Goal: Obtain resource: Download file/media

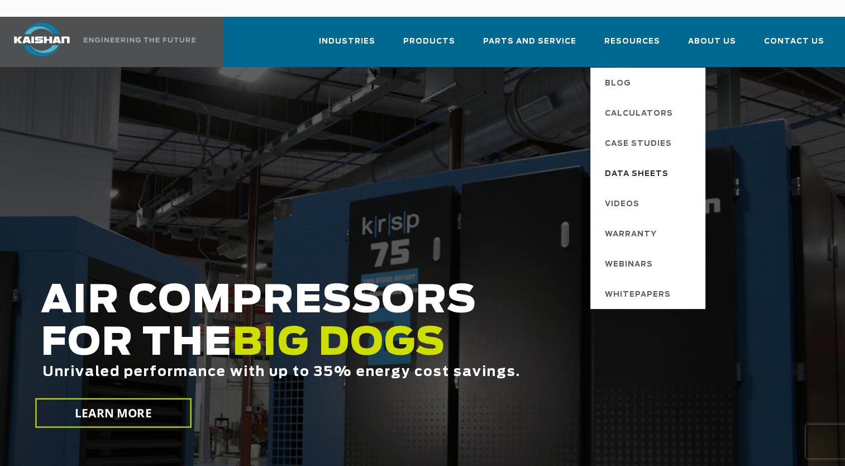
click at [658, 165] on span "Data Sheets" at bounding box center [637, 174] width 64 height 19
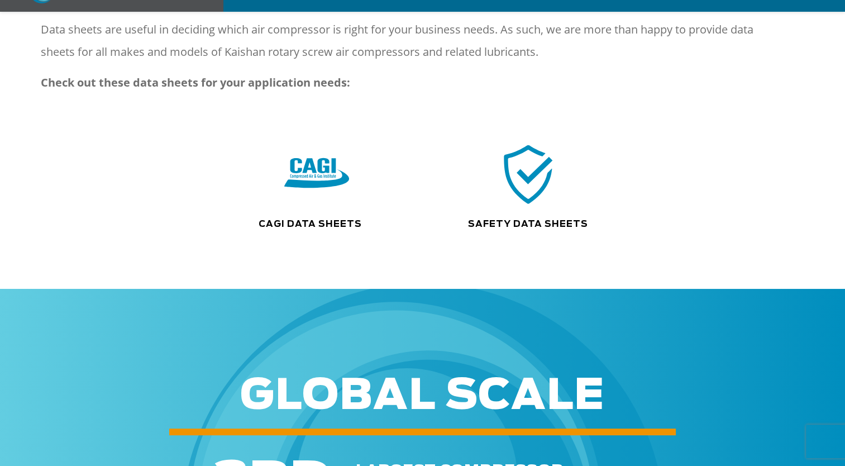
scroll to position [211, 0]
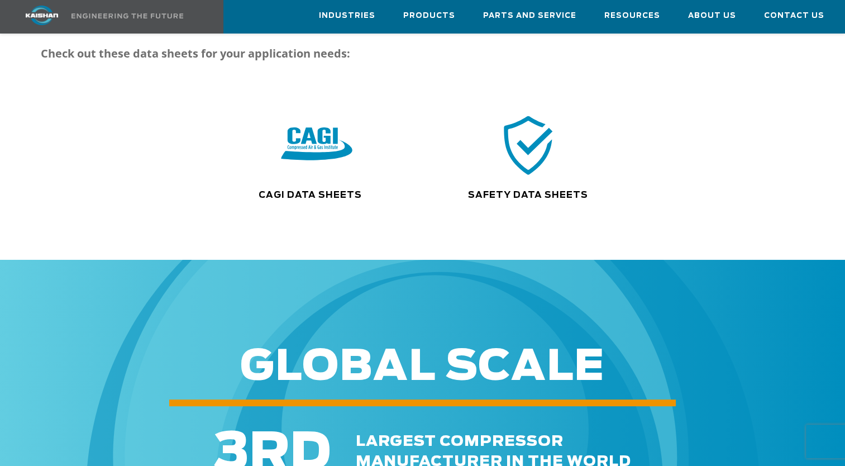
click at [325, 139] on img at bounding box center [318, 145] width 72 height 72
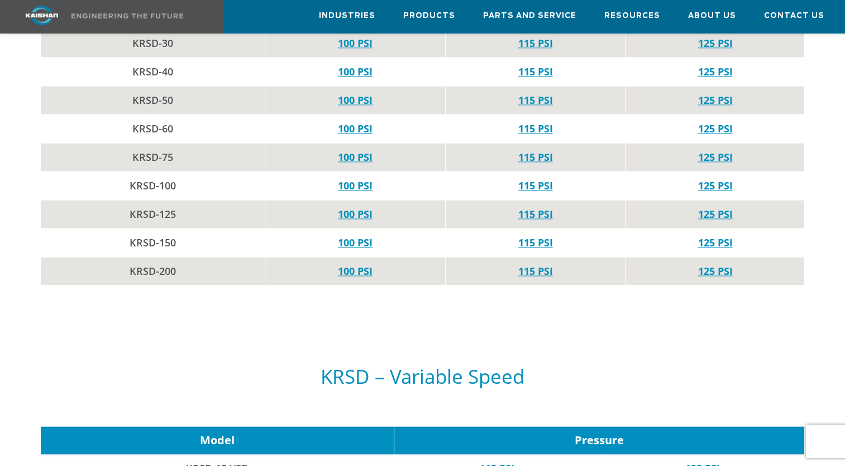
scroll to position [1317, 0]
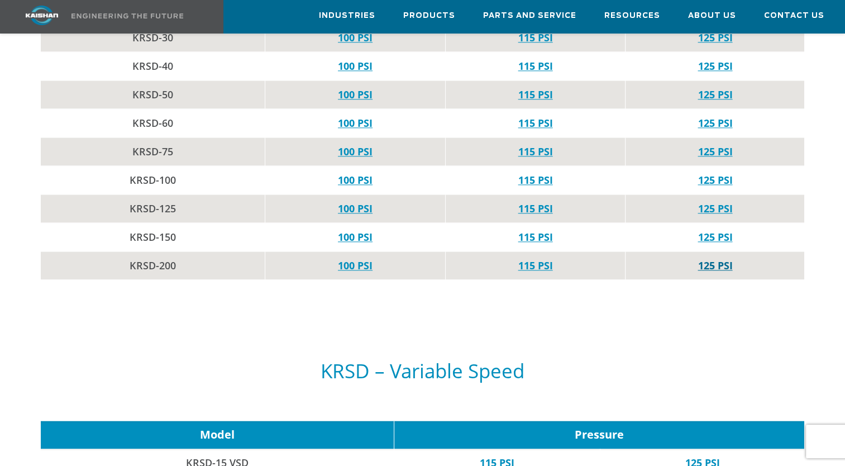
click at [723, 259] on link "125 PSI" at bounding box center [715, 265] width 35 height 13
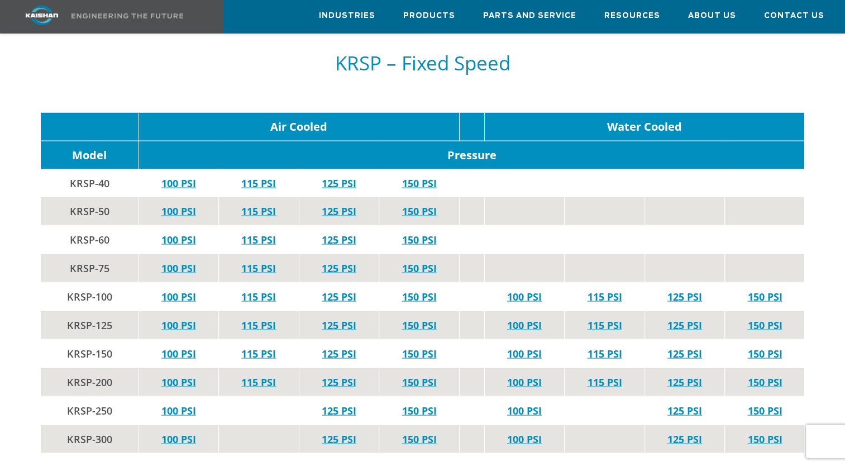
scroll to position [2199, 0]
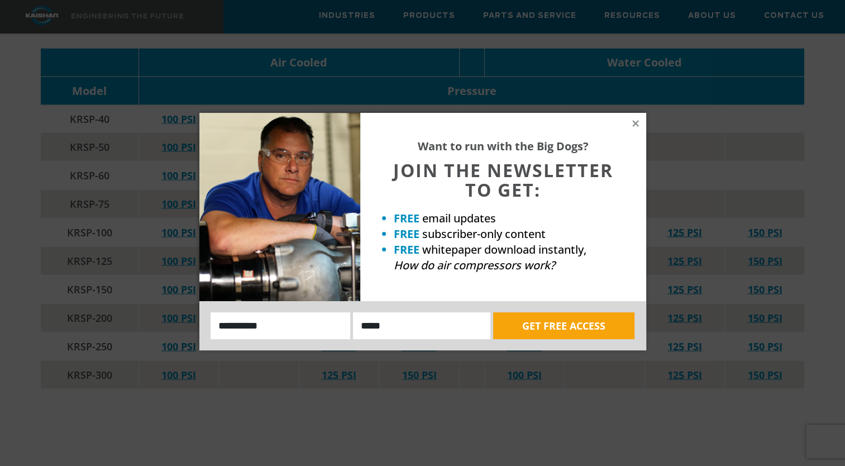
click at [632, 131] on div "Want to run with the Big Dogs? JOIN THE NEWSLETTER TO GET: FREE email updates F…" at bounding box center [503, 207] width 286 height 188
click at [634, 126] on icon at bounding box center [636, 123] width 10 height 10
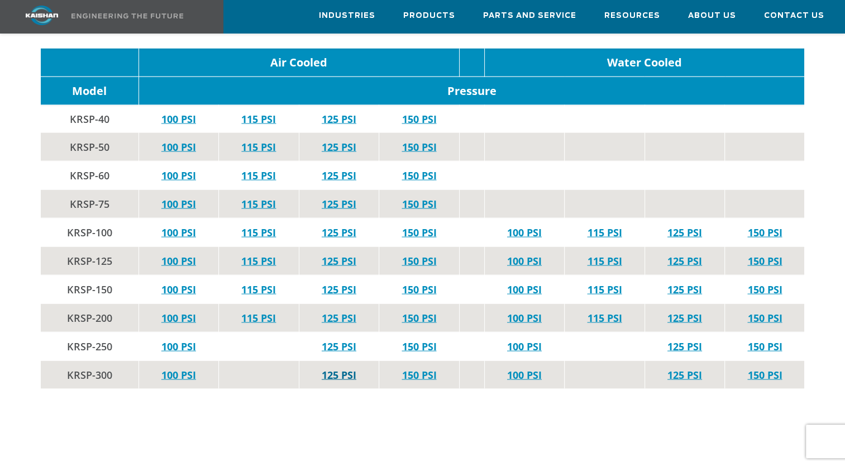
click at [344, 368] on link "125 PSI" at bounding box center [339, 374] width 35 height 13
click at [354, 311] on link "125 PSI" at bounding box center [339, 317] width 35 height 13
click at [266, 311] on link "115 PSI" at bounding box center [258, 317] width 35 height 13
click at [254, 283] on link "115 PSI" at bounding box center [258, 289] width 35 height 13
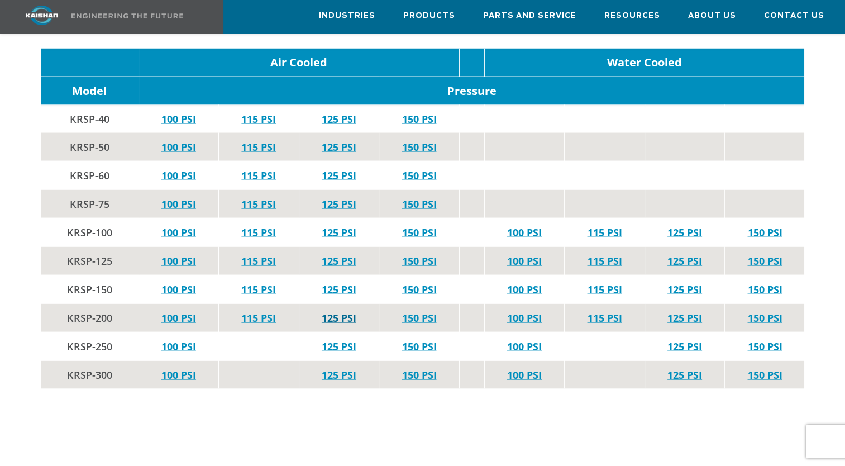
click at [344, 311] on link "125 PSI" at bounding box center [339, 317] width 35 height 13
click at [327, 283] on link "125 PSI" at bounding box center [339, 289] width 35 height 13
